Goal: Task Accomplishment & Management: Use online tool/utility

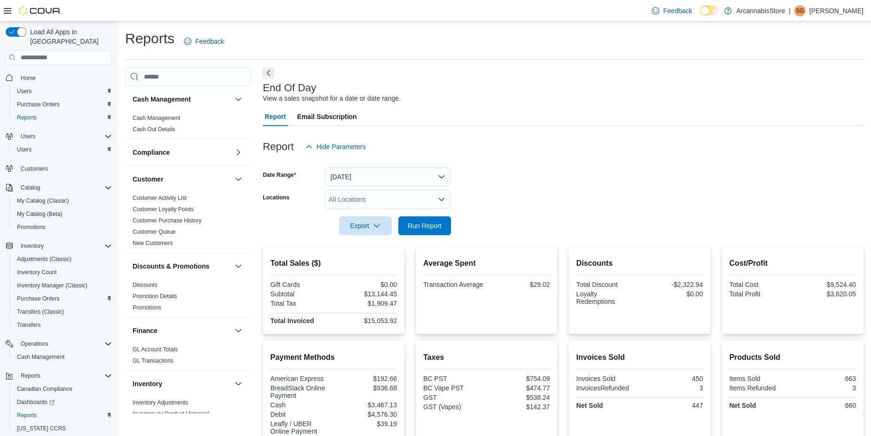
scroll to position [320, 0]
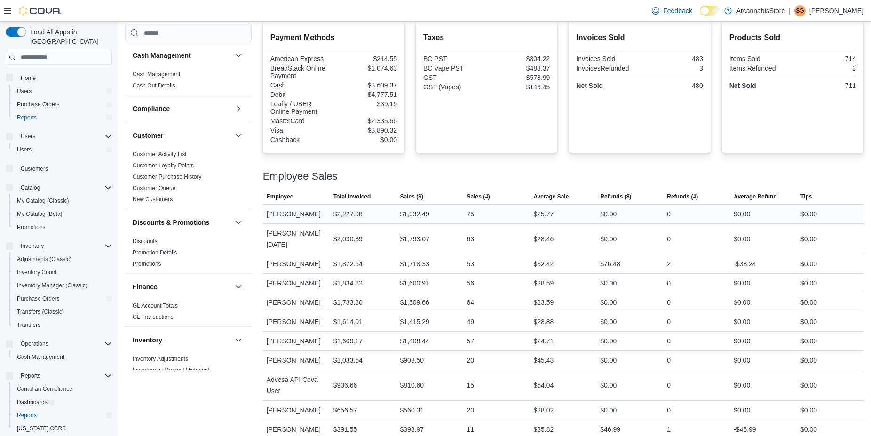
drag, startPoint x: 627, startPoint y: 144, endPoint x: 629, endPoint y: 245, distance: 101.1
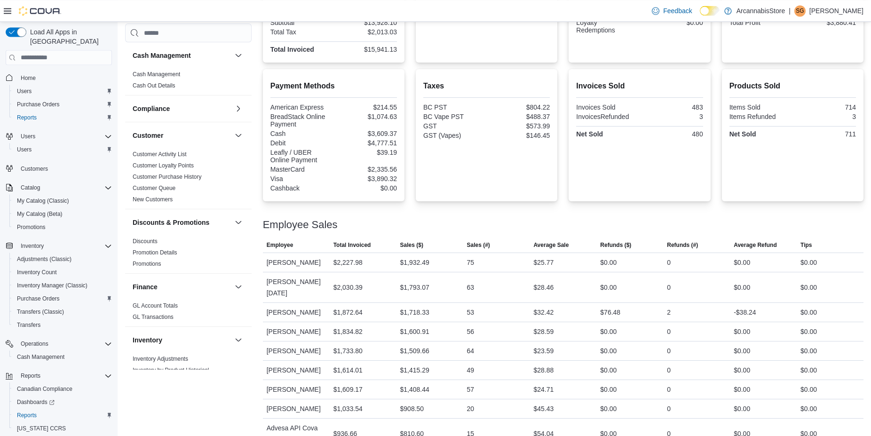
drag, startPoint x: 371, startPoint y: 89, endPoint x: 368, endPoint y: 25, distance: 63.6
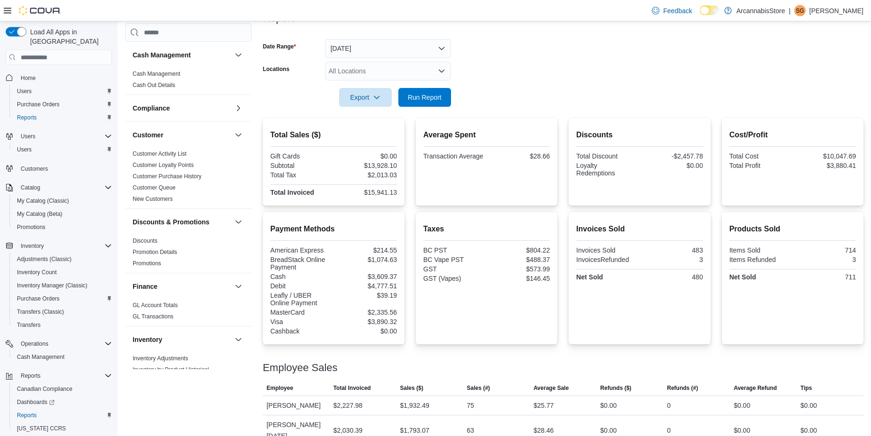
drag, startPoint x: 353, startPoint y: 58, endPoint x: 353, endPoint y: 8, distance: 49.4
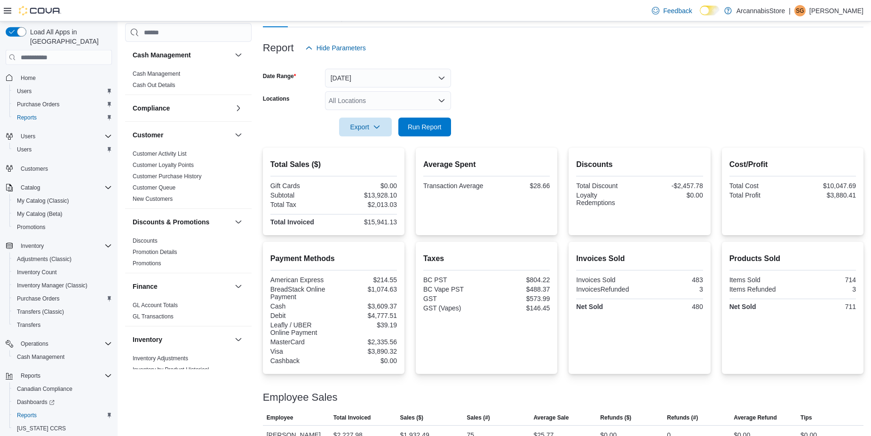
click at [377, 102] on div "All Locations" at bounding box center [388, 100] width 126 height 19
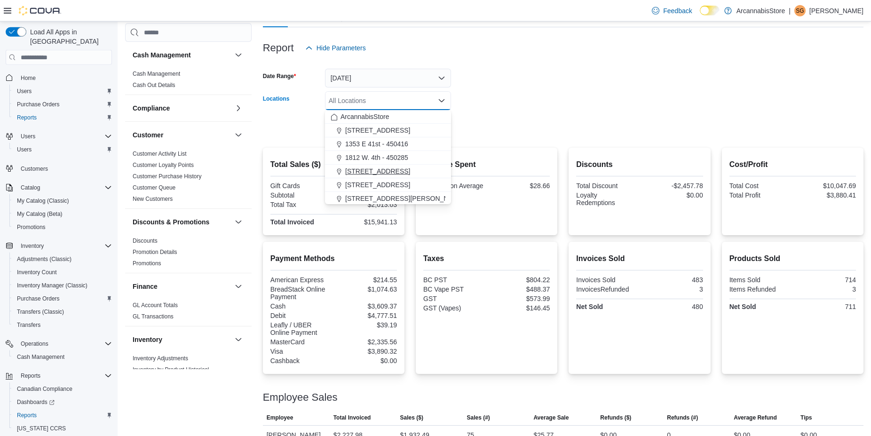
click at [373, 167] on span "[STREET_ADDRESS]" at bounding box center [377, 170] width 65 height 9
click at [566, 115] on div at bounding box center [563, 114] width 600 height 8
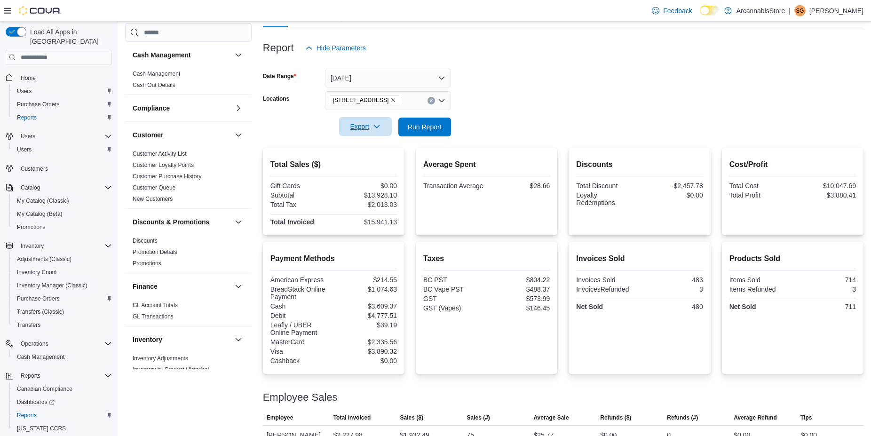
click at [365, 130] on span "Export" at bounding box center [365, 126] width 41 height 19
click at [368, 167] on span "Export to Pdf" at bounding box center [366, 165] width 42 height 8
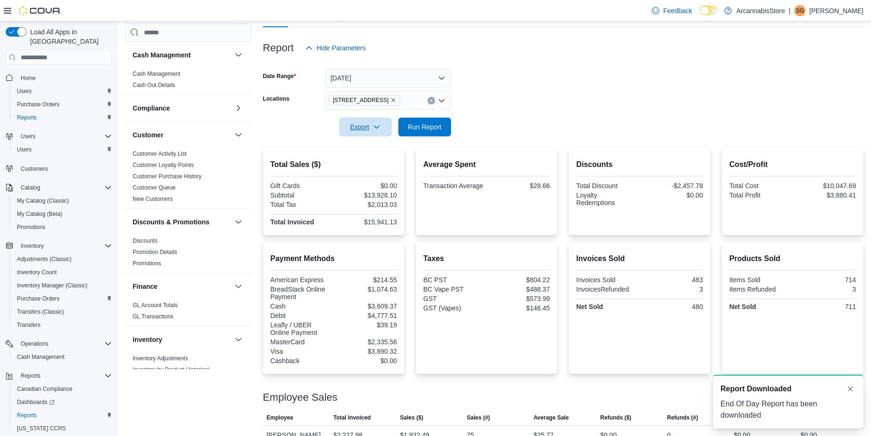
scroll to position [0, 0]
